Goal: Register for event/course

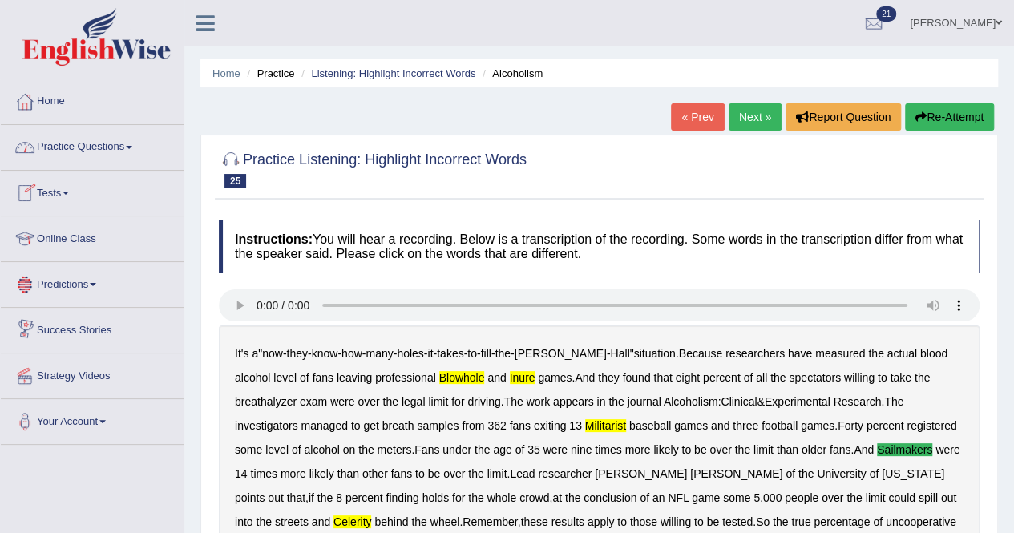
click at [69, 190] on link "Tests" at bounding box center [92, 191] width 183 height 40
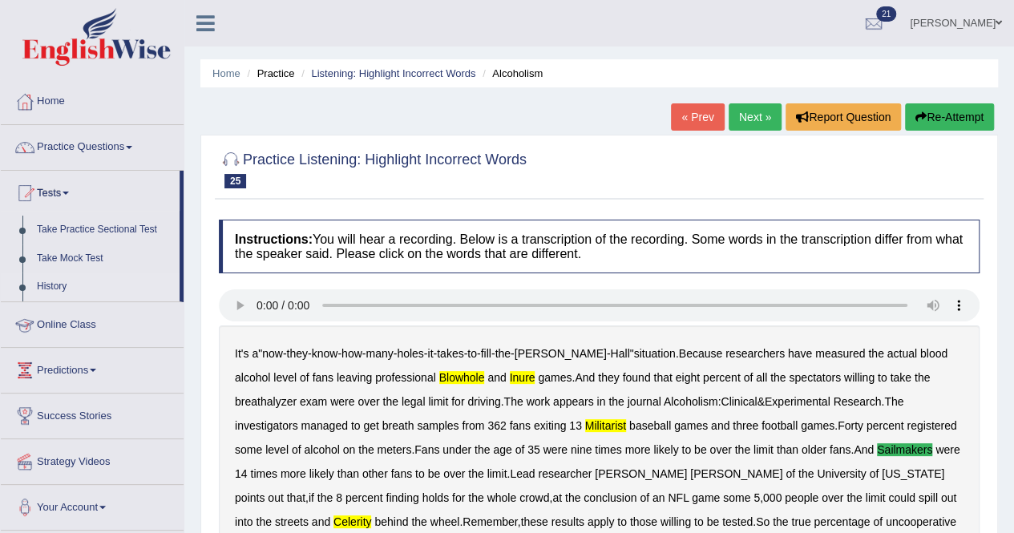
click at [38, 285] on link "History" at bounding box center [105, 287] width 150 height 29
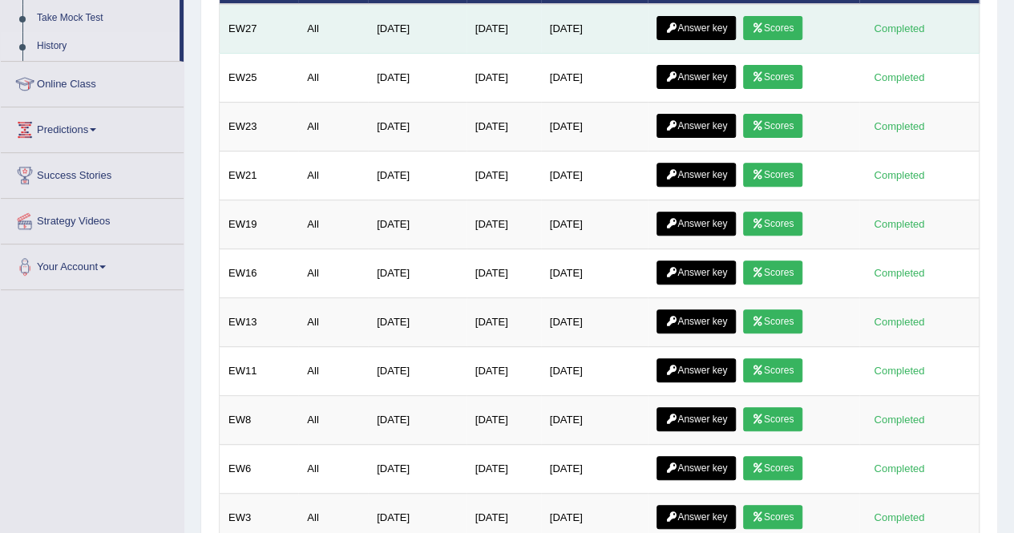
scroll to position [160, 0]
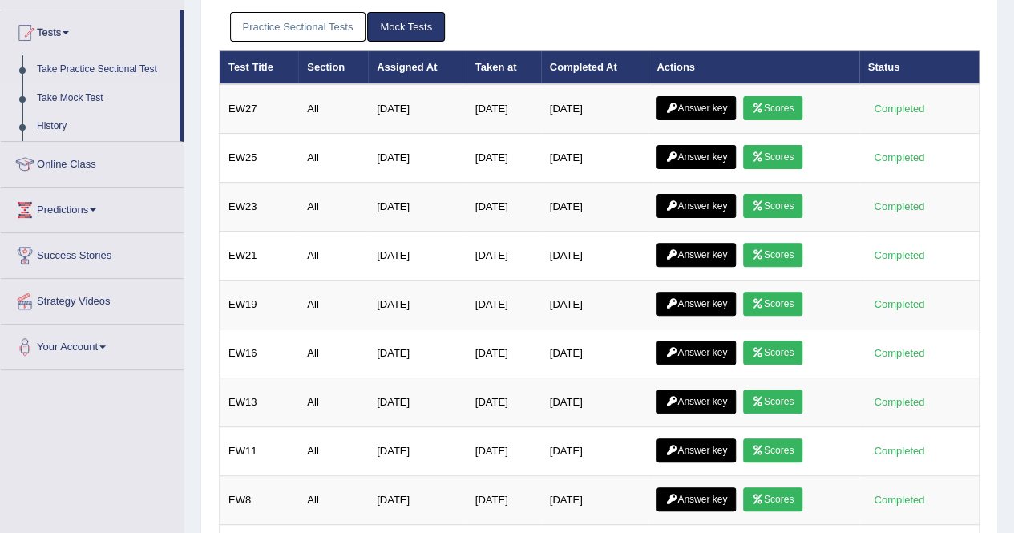
click at [63, 91] on link "Take Mock Test" at bounding box center [105, 98] width 150 height 29
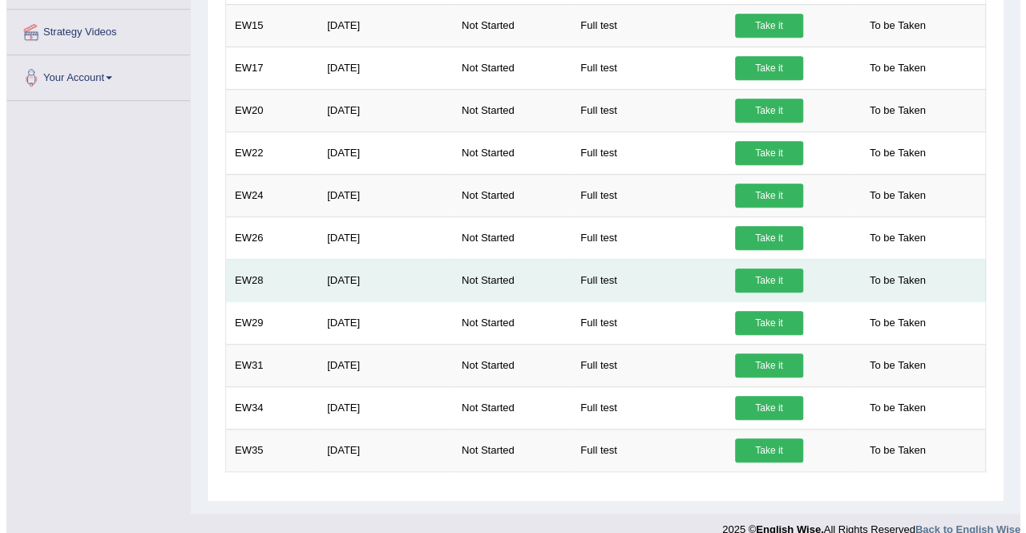
scroll to position [444, 0]
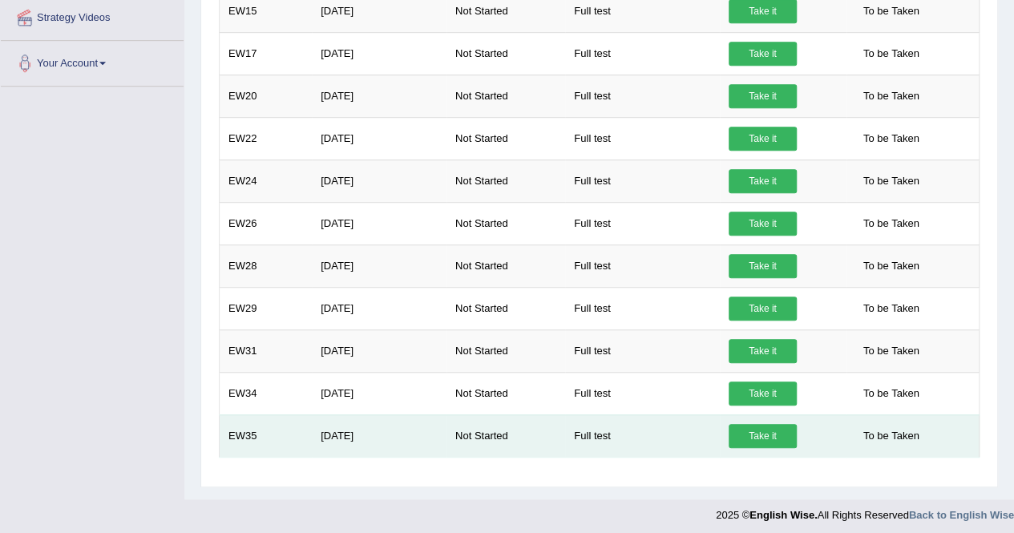
click at [756, 427] on link "Take it" at bounding box center [763, 436] width 68 height 24
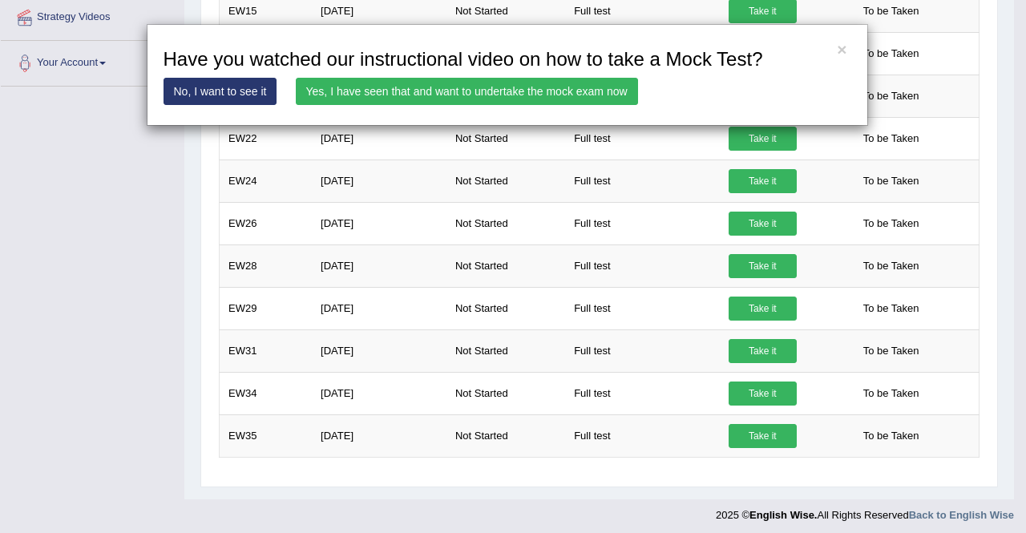
click at [454, 83] on link "Yes, I have seen that and want to undertake the mock exam now" at bounding box center [467, 91] width 342 height 27
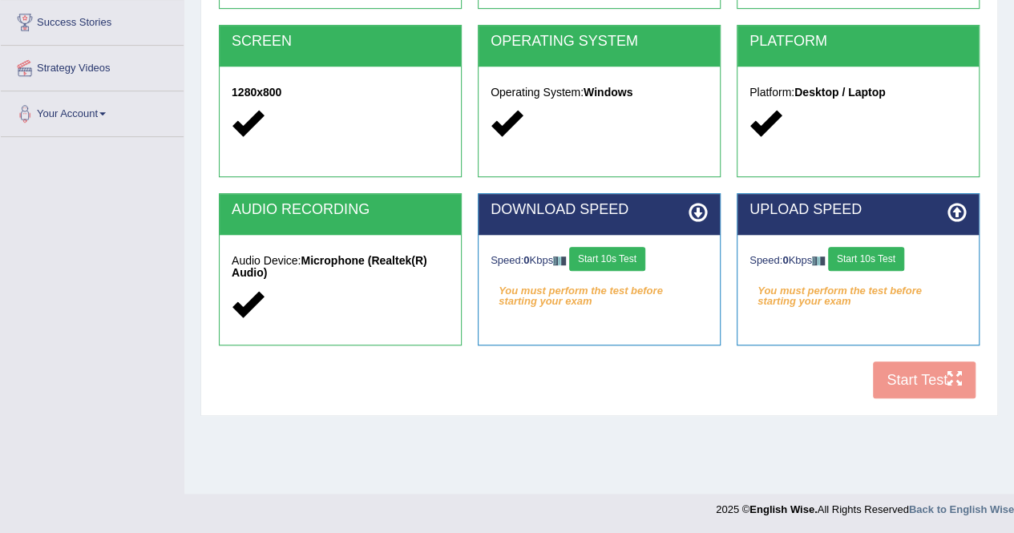
click at [631, 250] on button "Start 10s Test" at bounding box center [607, 259] width 76 height 24
click at [873, 250] on button "Start 10s Test" at bounding box center [866, 259] width 76 height 24
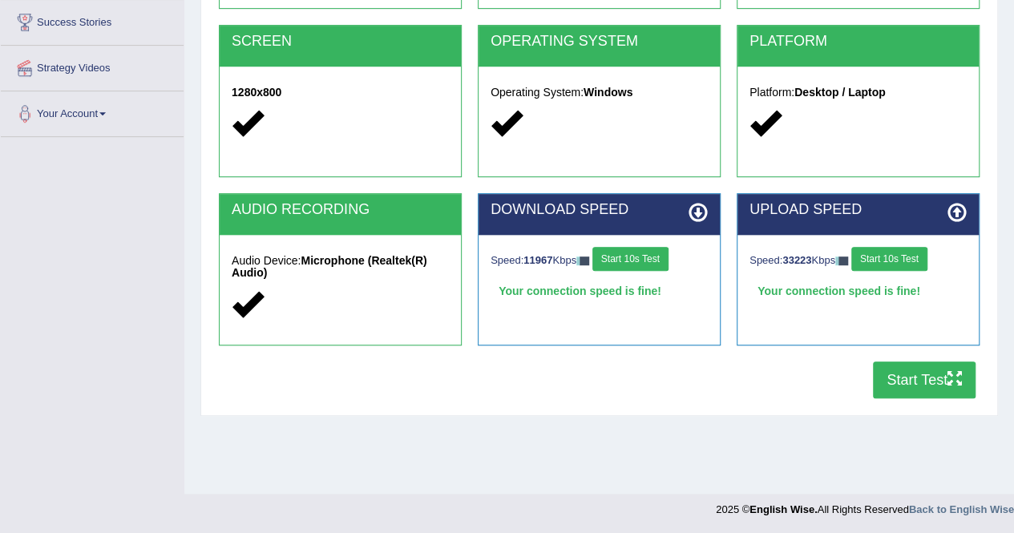
click at [916, 370] on button "Start Test" at bounding box center [924, 380] width 103 height 37
